Goal: Information Seeking & Learning: Learn about a topic

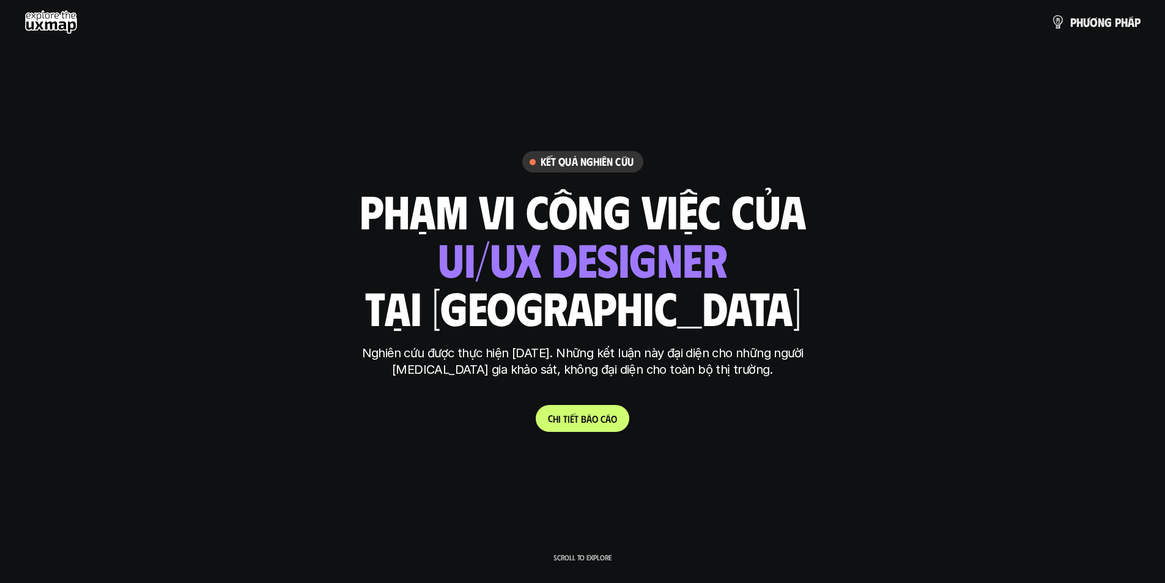
click at [590, 421] on p "C h i t i ế t b á o c á o" at bounding box center [582, 419] width 69 height 12
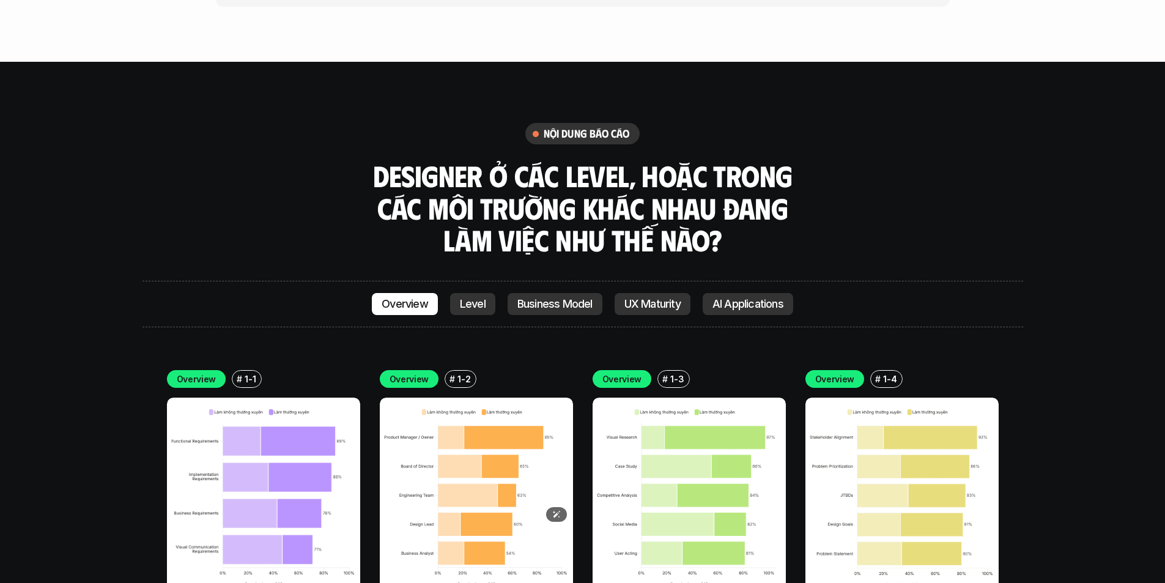
scroll to position [3363, 0]
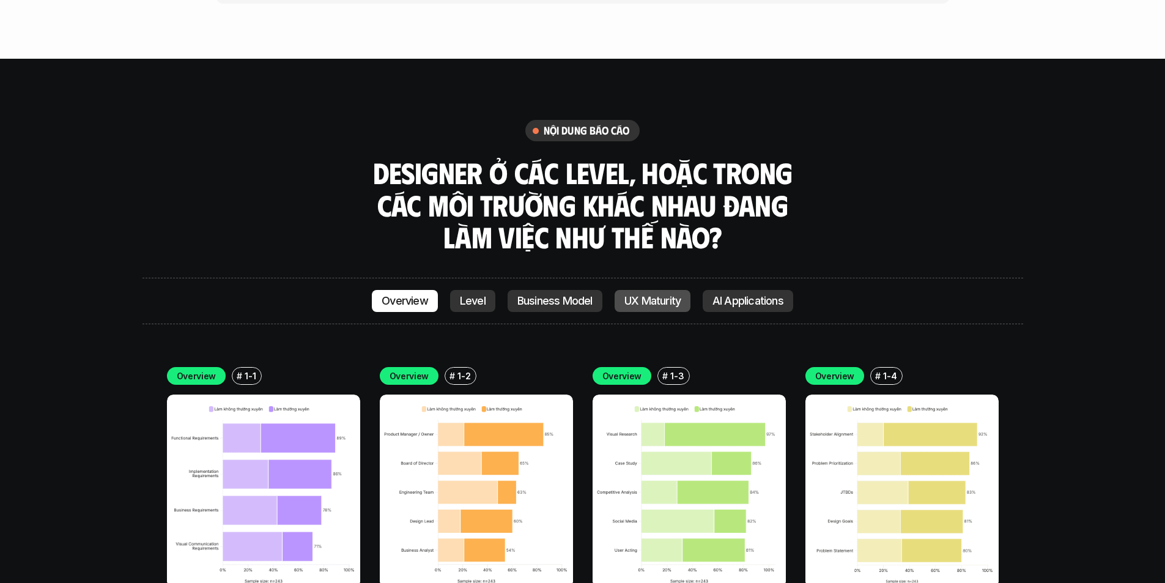
click at [656, 295] on p "UX Maturity" at bounding box center [652, 301] width 56 height 12
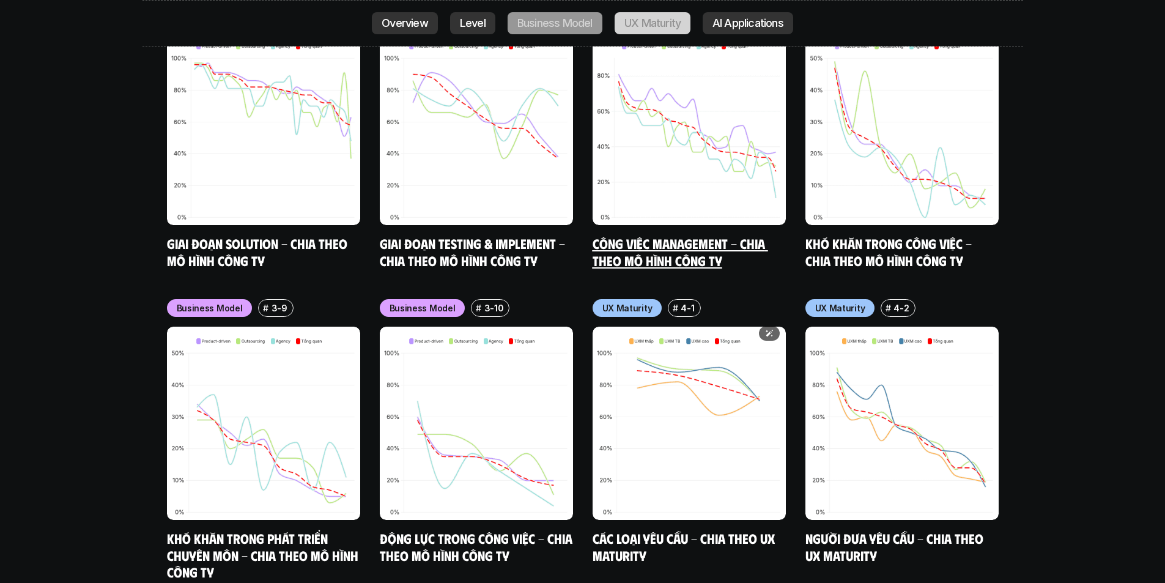
scroll to position [5313, 0]
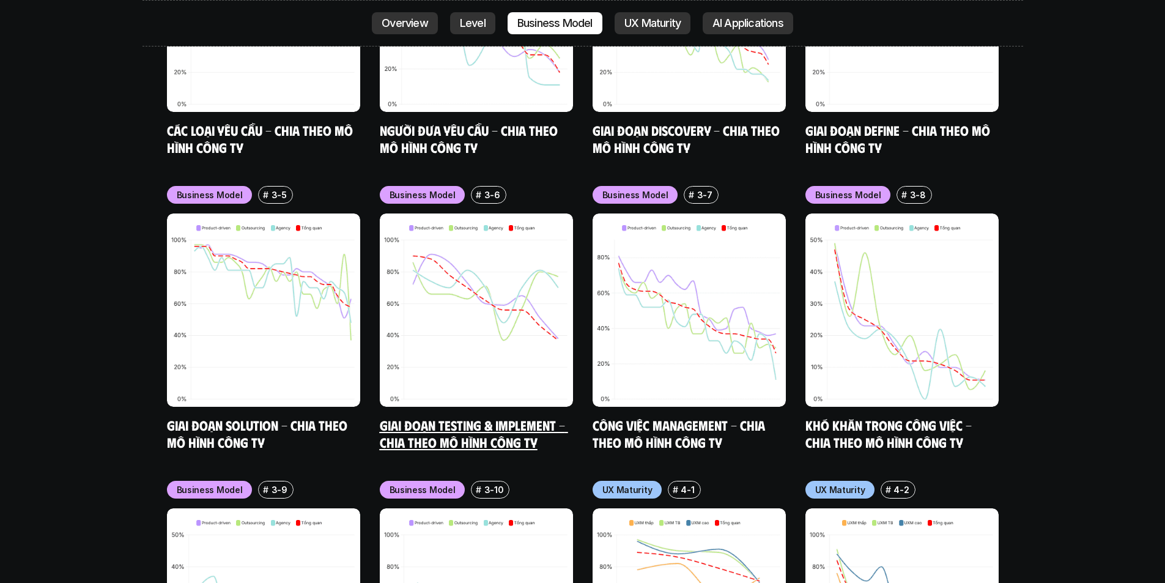
click at [388, 417] on link "Giai đoạn Testing & Implement - Chia theo mô hình công ty" at bounding box center [474, 434] width 188 height 34
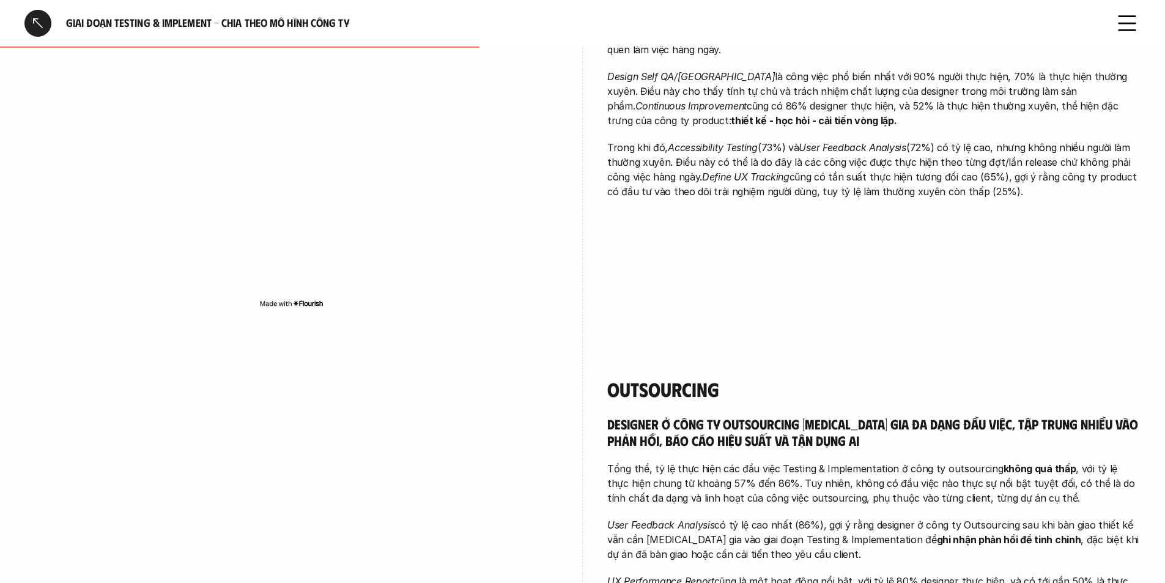
scroll to position [1040, 0]
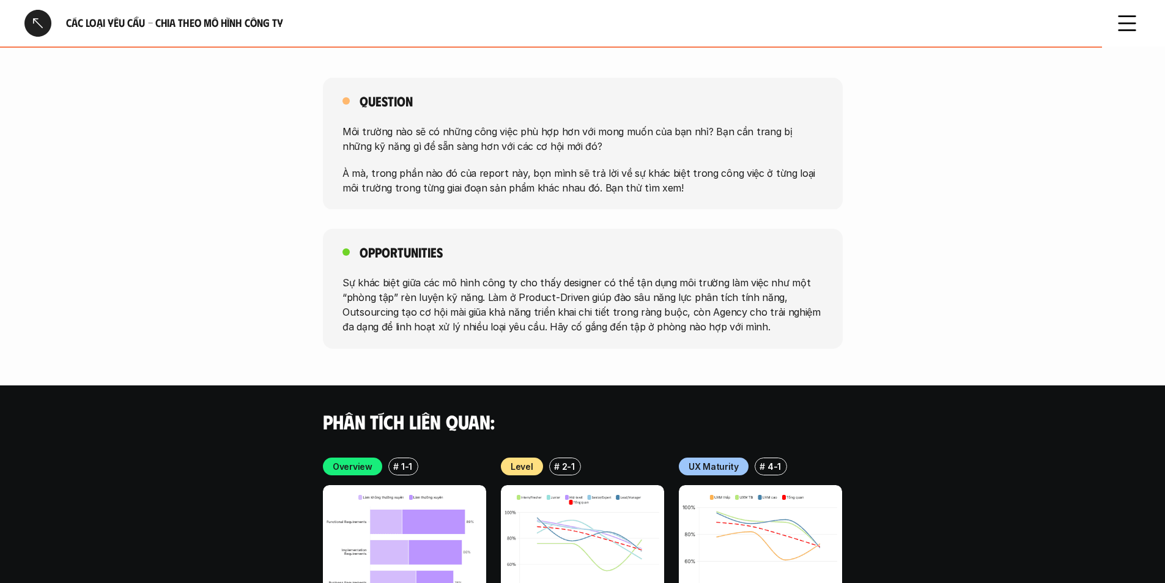
scroll to position [2080, 0]
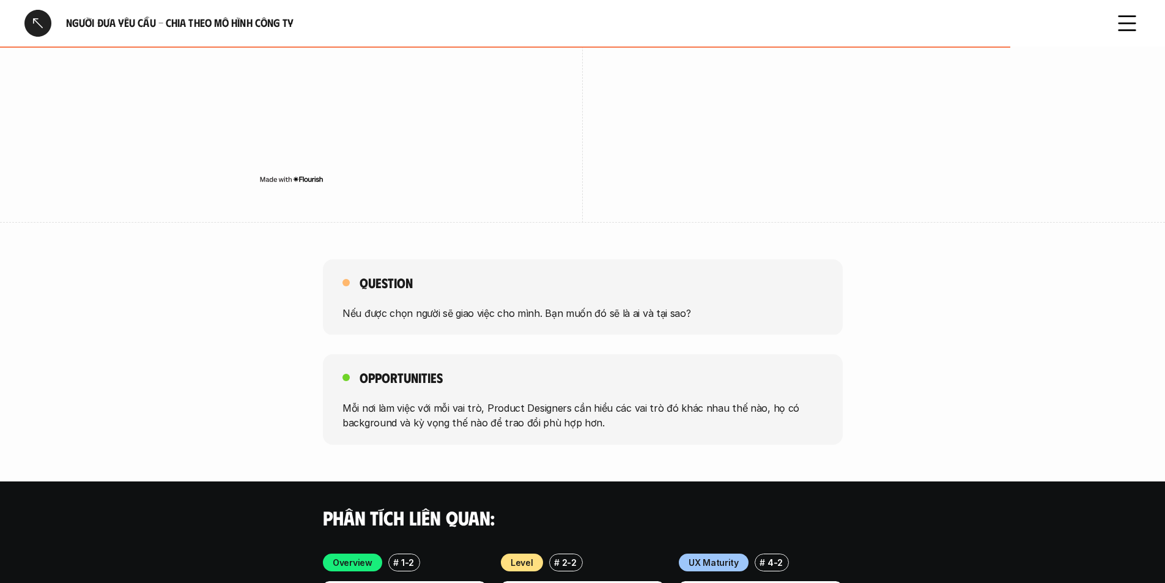
scroll to position [1774, 0]
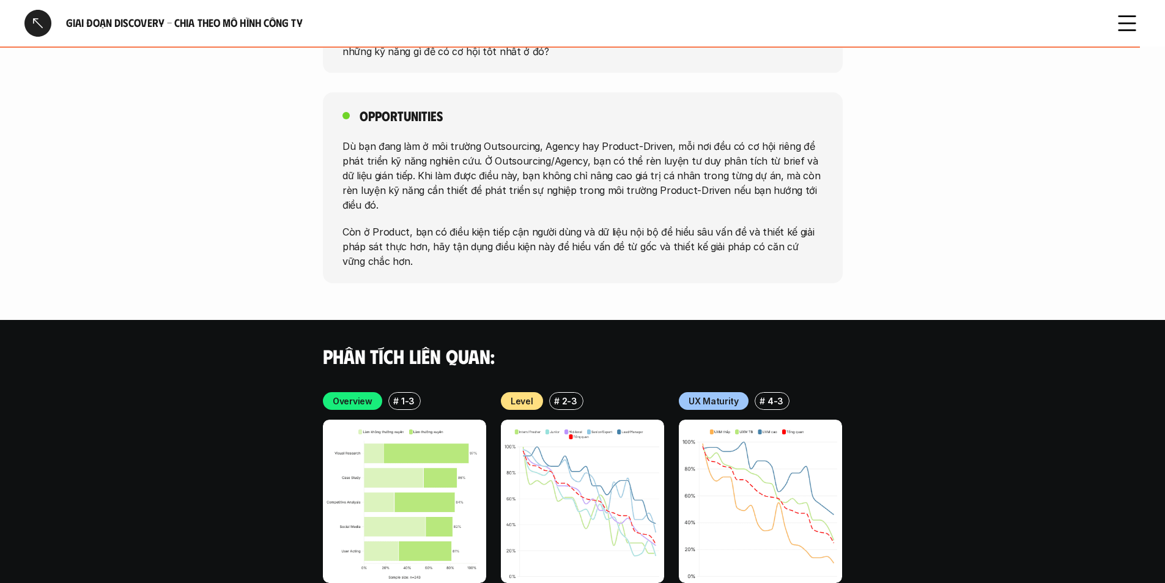
scroll to position [2141, 0]
